Goal: Task Accomplishment & Management: Use online tool/utility

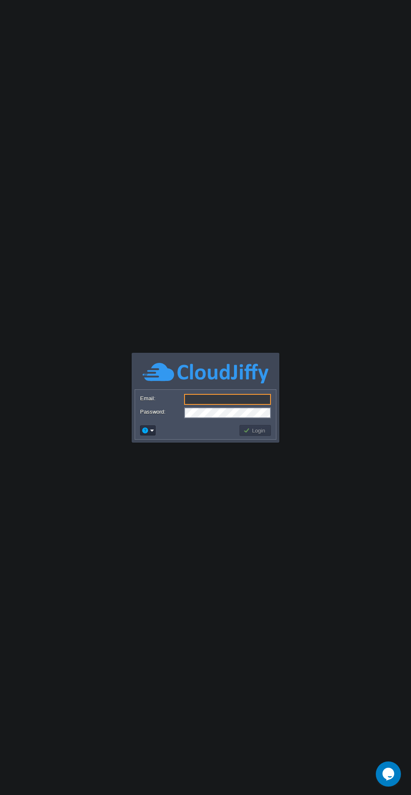
click at [224, 382] on img at bounding box center [206, 372] width 126 height 23
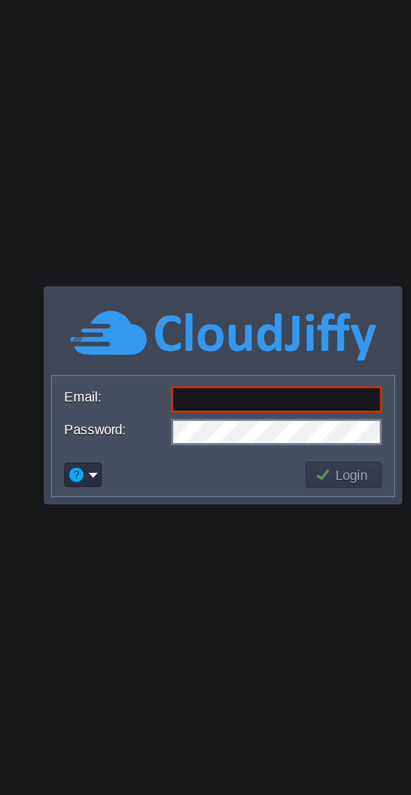
click at [210, 397] on input "Email:" at bounding box center [227, 399] width 87 height 11
type input "[EMAIL_ADDRESS][DOMAIN_NAME]"
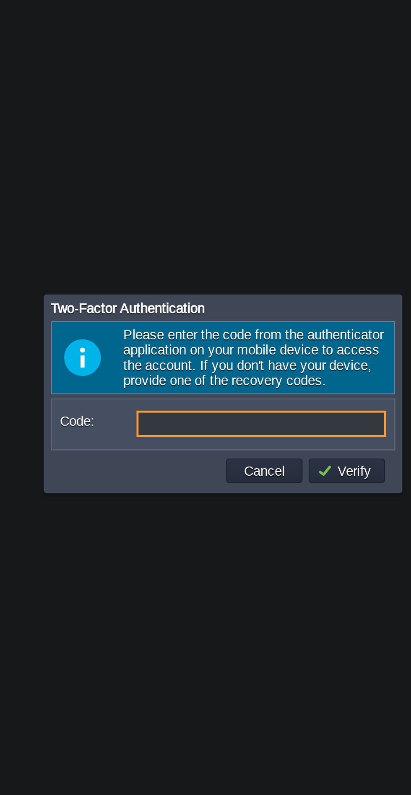
click at [213, 408] on input "Code:" at bounding box center [221, 409] width 103 height 11
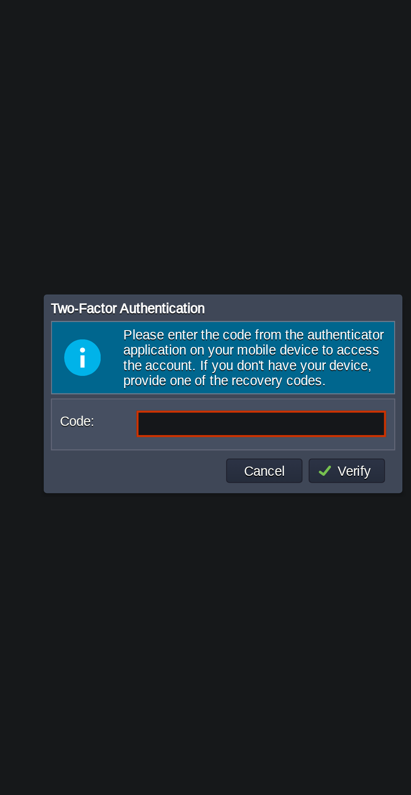
click at [183, 410] on input "Code:" at bounding box center [221, 409] width 103 height 11
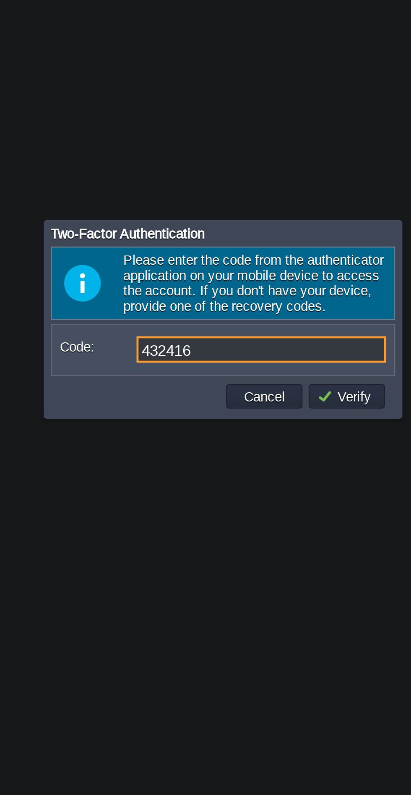
type input "432416"
click at [255, 428] on button "Verify" at bounding box center [256, 429] width 25 height 8
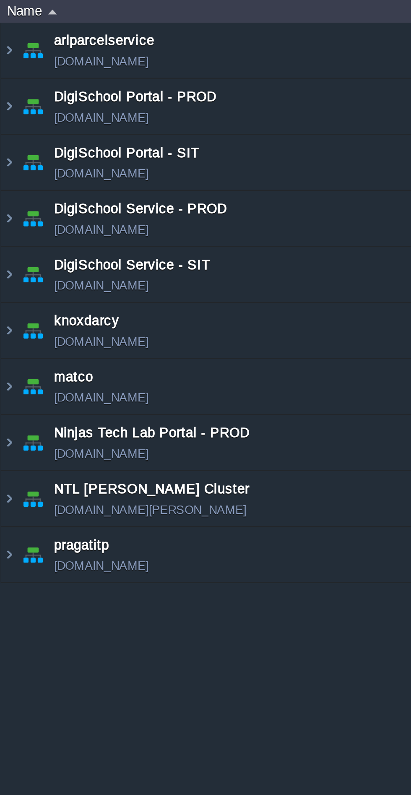
click at [5, 191] on img at bounding box center [3, 188] width 7 height 23
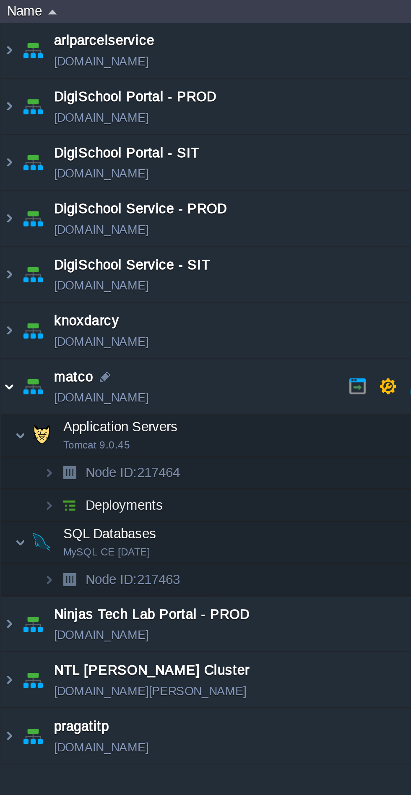
click at [31, 207] on span "Application Servers" at bounding box center [49, 205] width 49 height 7
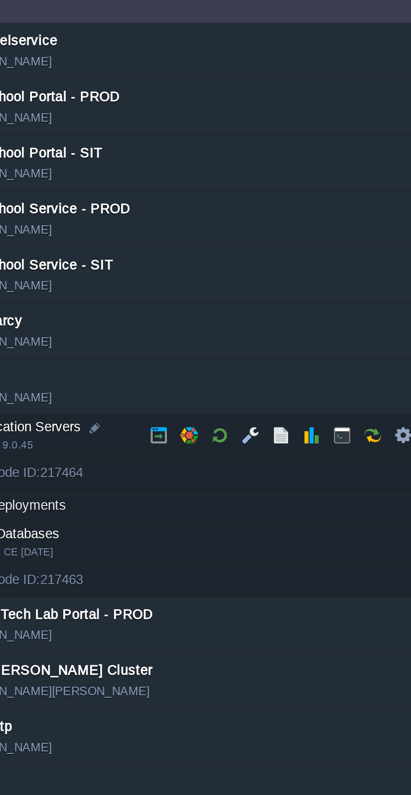
scroll to position [0, 73]
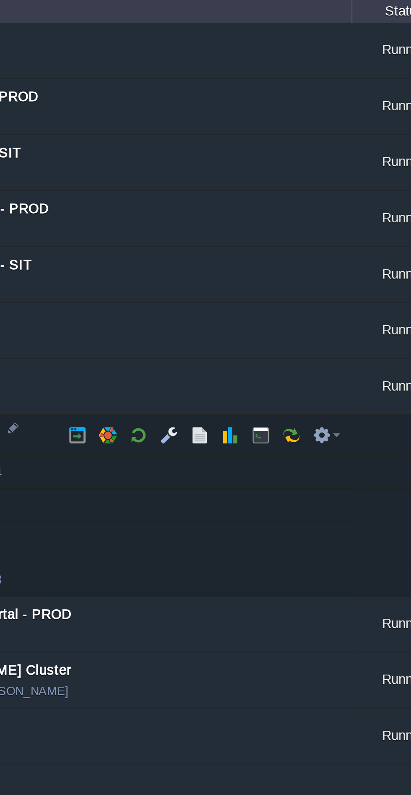
click at [139, 211] on em at bounding box center [134, 209] width 11 height 8
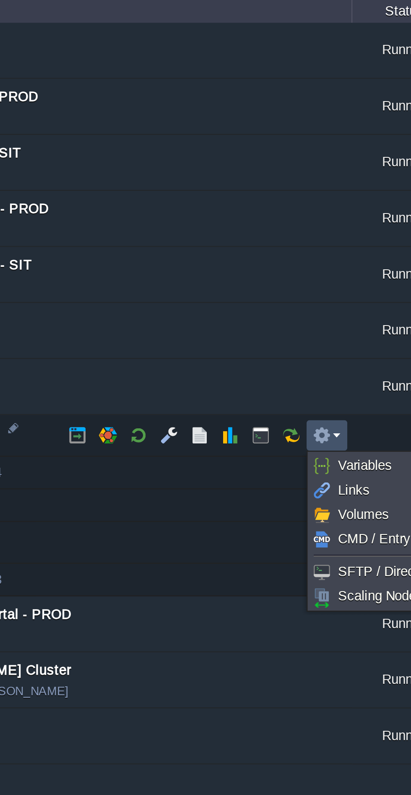
click at [150, 222] on span "Variables" at bounding box center [150, 221] width 22 height 6
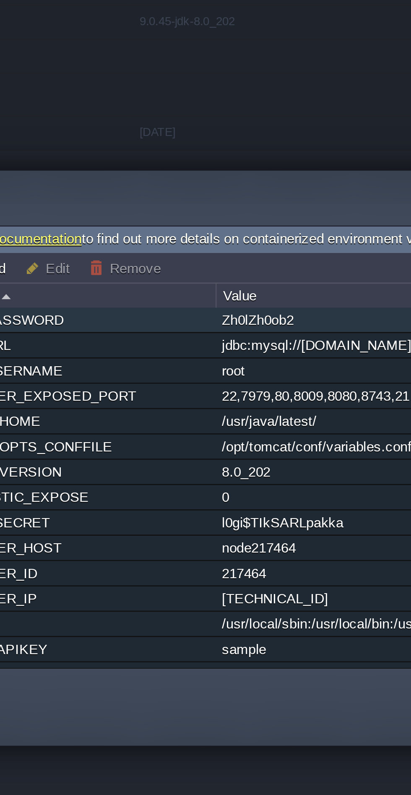
click at [236, 342] on div "Zh0lZh0ob2" at bounding box center [309, 343] width 177 height 10
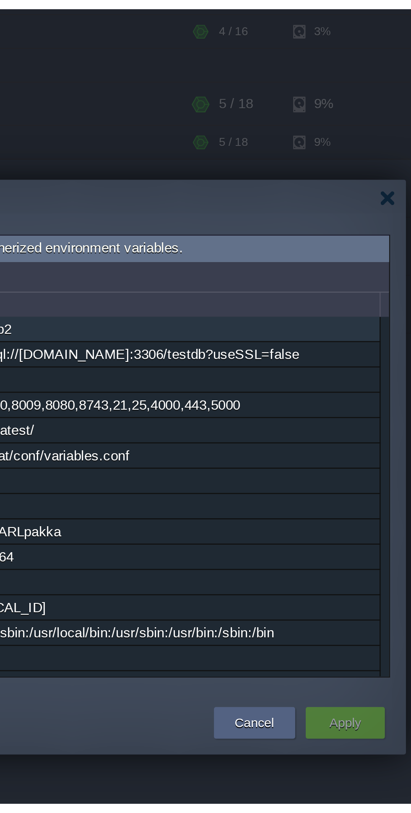
scroll to position [0, 0]
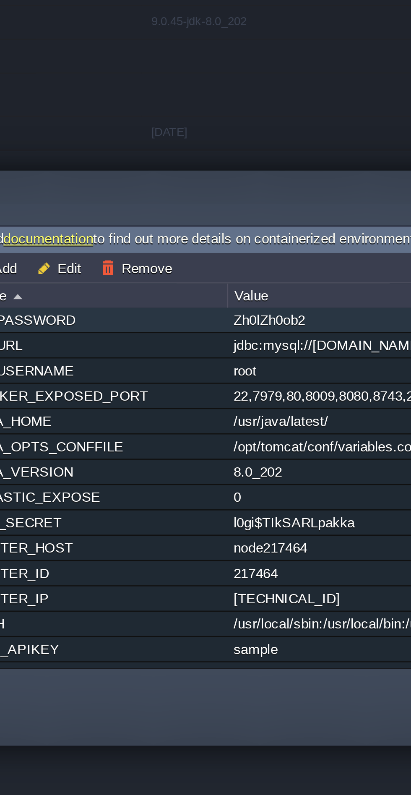
click at [236, 341] on div "Zh0lZh0ob2" at bounding box center [309, 343] width 177 height 10
